Goal: Task Accomplishment & Management: Complete application form

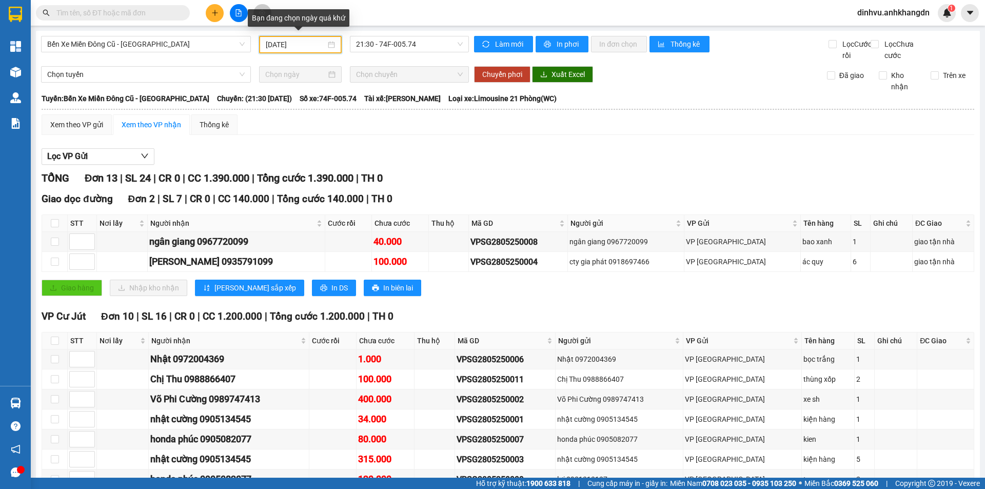
click at [318, 45] on input "[DATE]" at bounding box center [296, 44] width 60 height 11
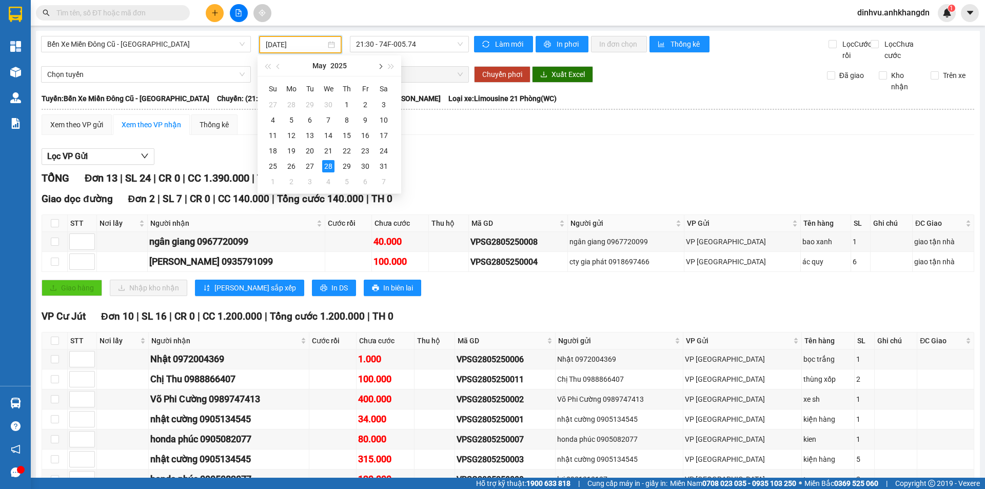
click at [379, 67] on span "button" at bounding box center [379, 66] width 5 height 5
click at [273, 136] on div "14" at bounding box center [273, 135] width 12 height 12
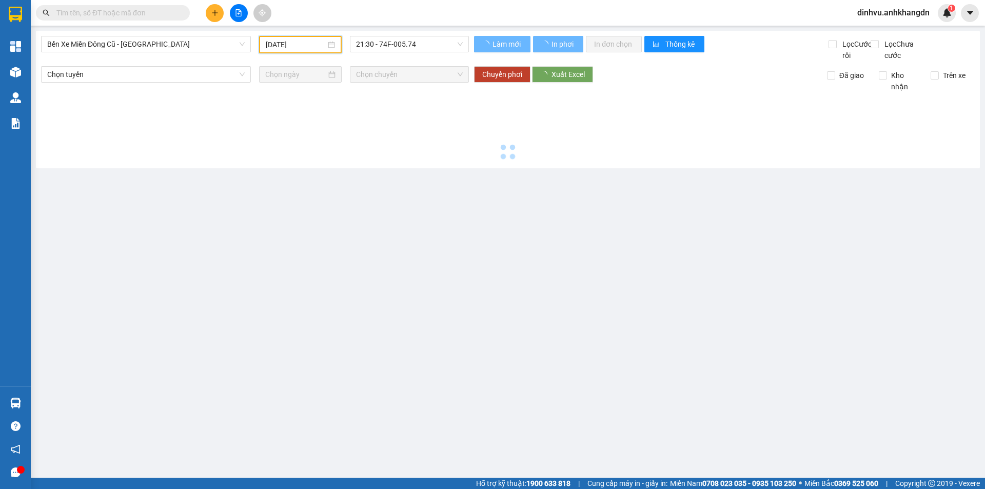
type input "[DATE]"
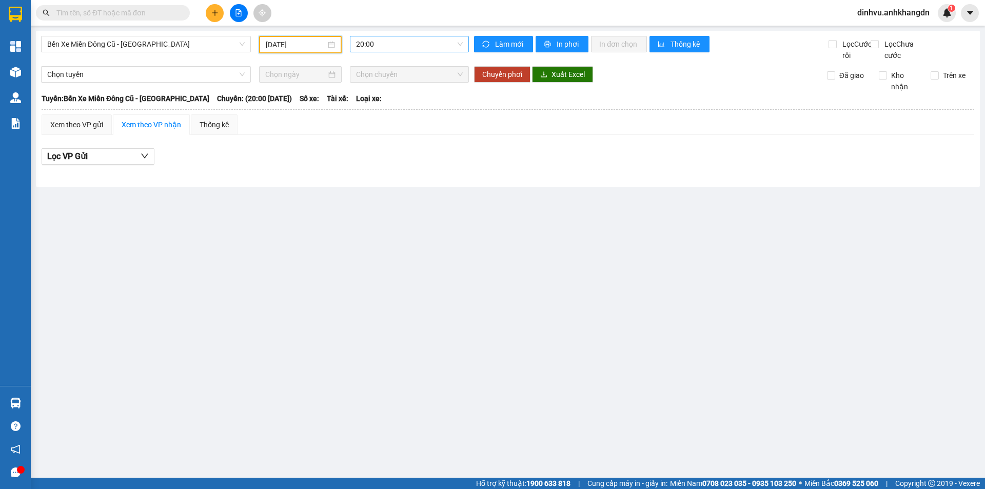
click at [410, 45] on span "20:00" at bounding box center [409, 43] width 107 height 15
click at [399, 98] on div "21:30 - 74F-005.74" at bounding box center [396, 97] width 80 height 11
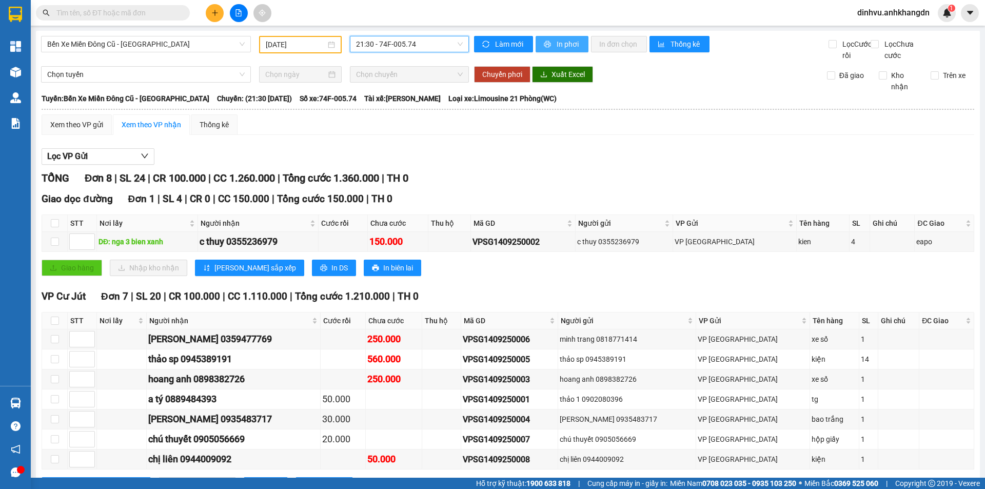
click at [564, 46] on span "In phơi" at bounding box center [568, 43] width 24 height 11
click at [752, 422] on td "VP [GEOGRAPHIC_DATA]" at bounding box center [753, 419] width 114 height 20
click at [215, 15] on icon "plus" at bounding box center [214, 13] width 1 height 6
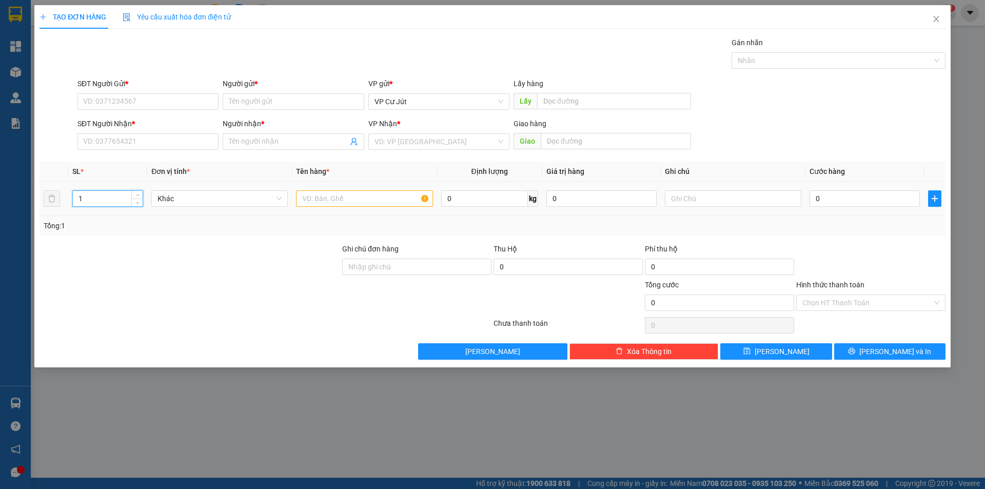
drag, startPoint x: 93, startPoint y: 198, endPoint x: 74, endPoint y: 198, distance: 19.5
click at [74, 198] on input "1" at bounding box center [108, 198] width 70 height 15
click at [104, 197] on input "1" at bounding box center [108, 198] width 70 height 15
drag, startPoint x: 99, startPoint y: 201, endPoint x: 78, endPoint y: 204, distance: 21.2
click at [78, 204] on input "1" at bounding box center [108, 198] width 70 height 15
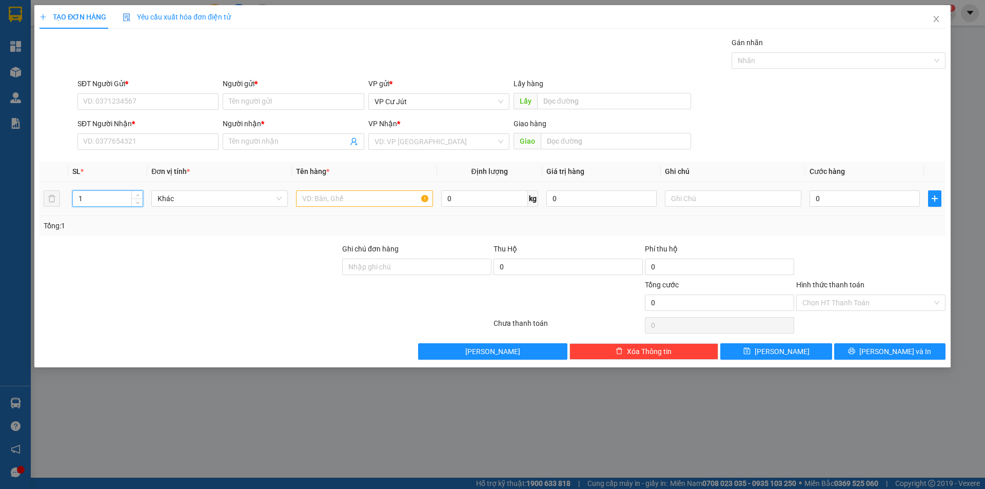
click at [91, 199] on input "1" at bounding box center [108, 198] width 70 height 15
click at [321, 197] on input "text" at bounding box center [364, 198] width 136 height 16
type input "t"
click at [369, 267] on input "Ghi chú đơn hàng" at bounding box center [416, 266] width 149 height 16
click at [319, 338] on div "Transit Pickup Surcharge Ids Transit Deliver Surcharge Ids Transit Deliver Surc…" at bounding box center [492, 198] width 906 height 323
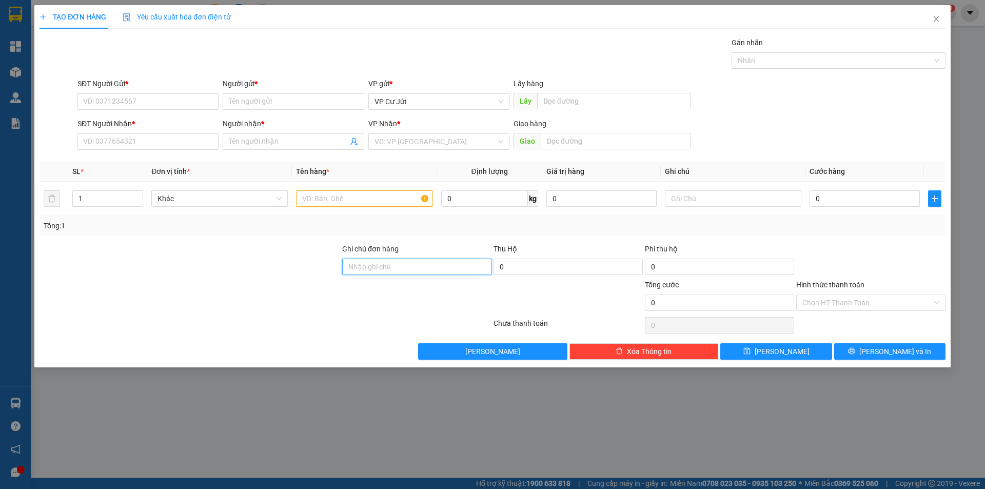
drag, startPoint x: 399, startPoint y: 269, endPoint x: 472, endPoint y: 269, distance: 72.8
click at [471, 269] on input "Ghi chú đơn hàng" at bounding box center [416, 266] width 149 height 16
click at [214, 353] on div "Lưu nháp Xóa Thông tin [PERSON_NAME] và In" at bounding box center [492, 351] width 908 height 16
click at [855, 298] on input "Hình thức thanh toán" at bounding box center [867, 302] width 130 height 15
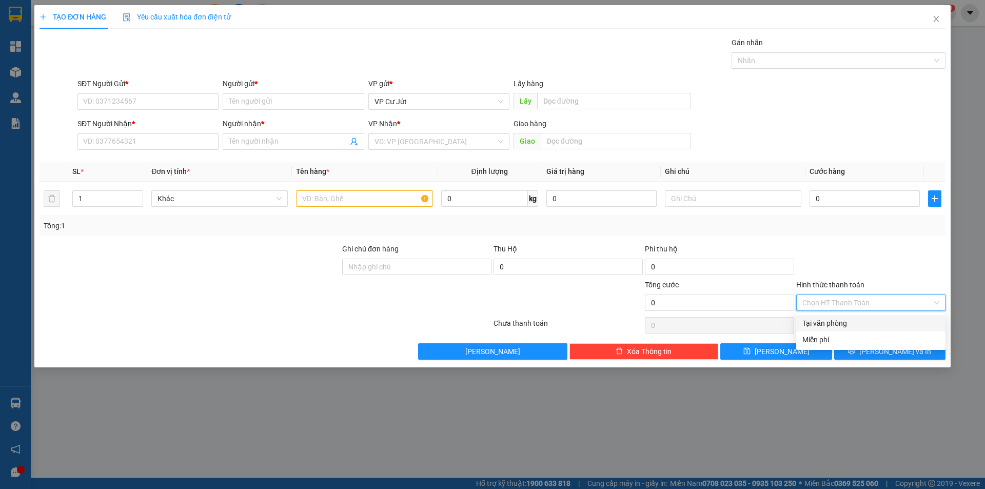
click at [836, 324] on div "Tại văn phòng" at bounding box center [870, 322] width 137 height 11
click at [822, 303] on span "Tại văn phòng" at bounding box center [870, 302] width 137 height 15
click at [852, 283] on label "Hình thức thanh toán" at bounding box center [830, 285] width 68 height 8
click at [852, 295] on input "Hình thức thanh toán" at bounding box center [867, 302] width 130 height 15
click at [873, 265] on div at bounding box center [870, 261] width 151 height 36
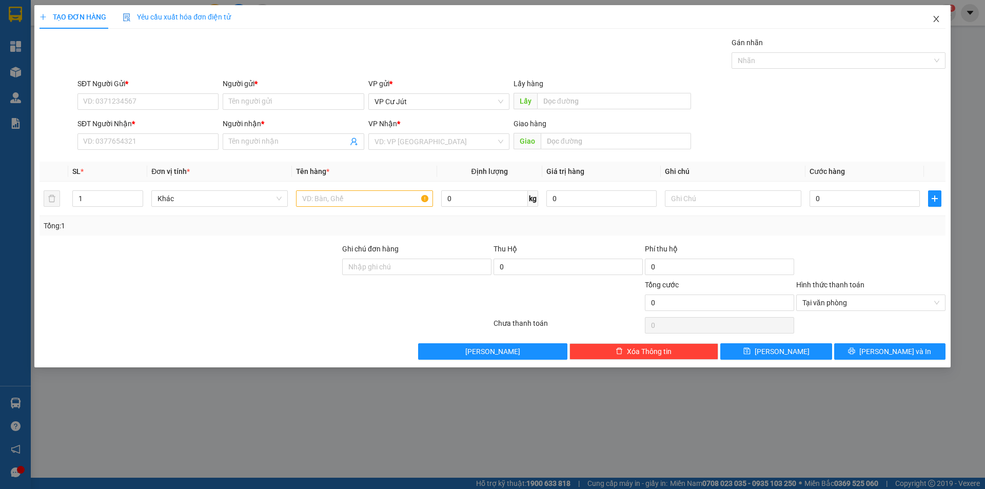
click at [939, 22] on icon "close" at bounding box center [936, 19] width 8 height 8
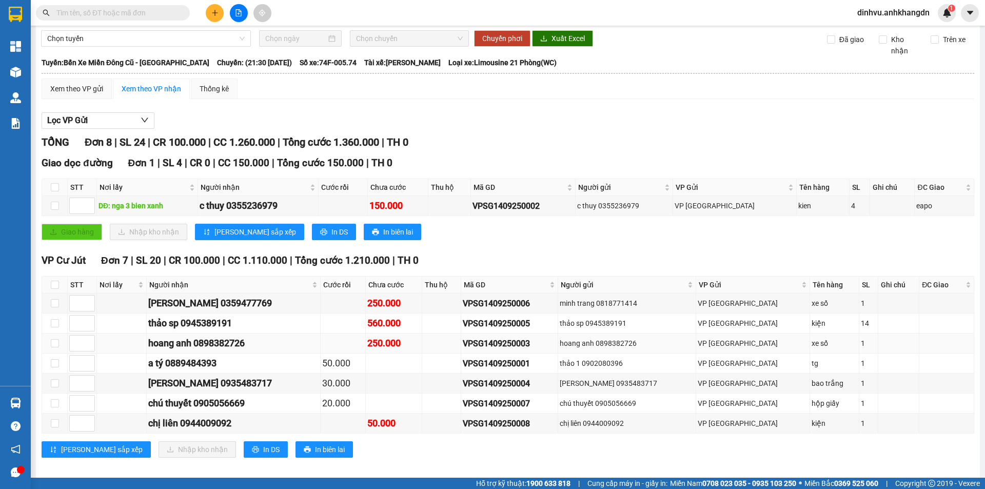
scroll to position [56, 0]
